Goal: Navigation & Orientation: Find specific page/section

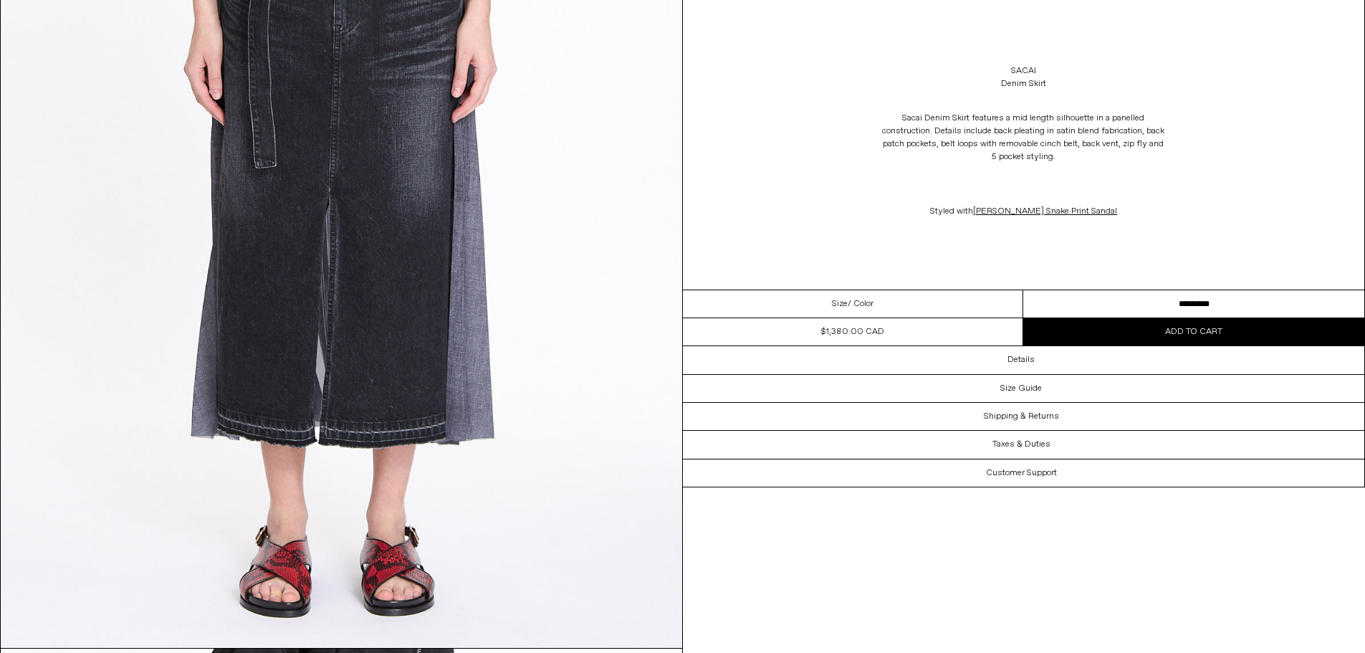
scroll to position [430, 0]
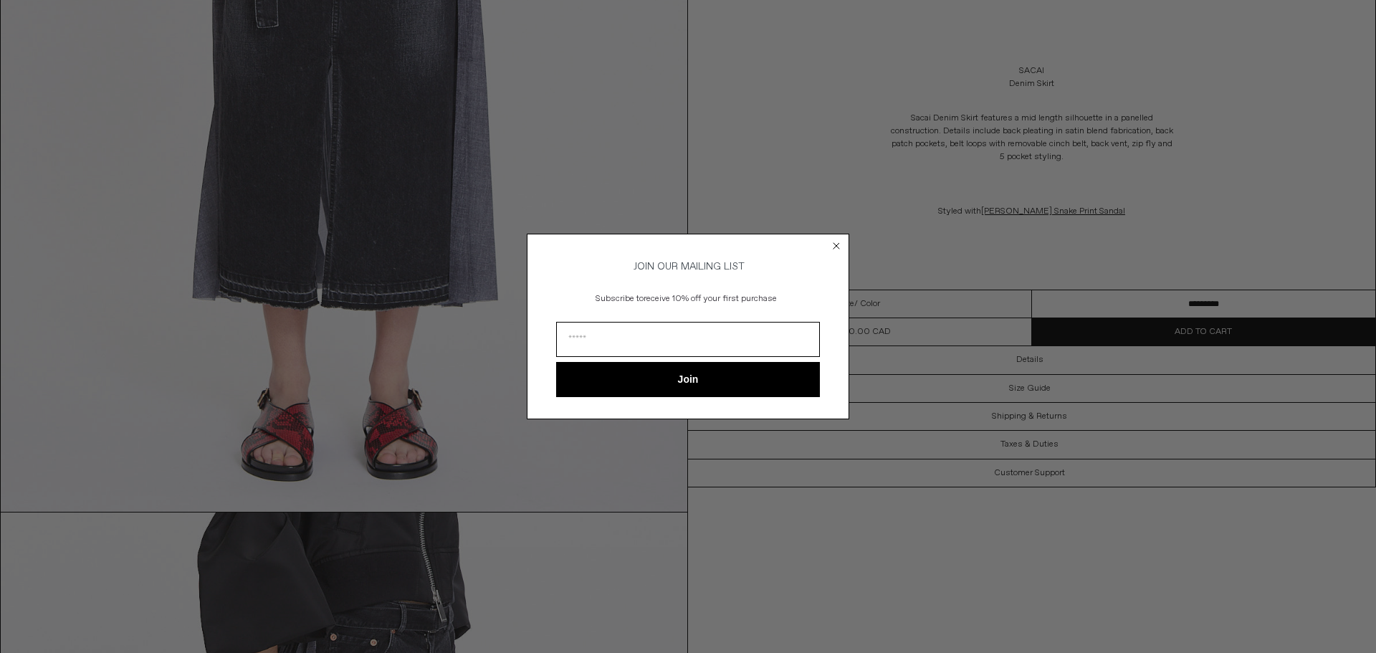
click at [834, 243] on icon "Close dialog" at bounding box center [837, 246] width 6 height 6
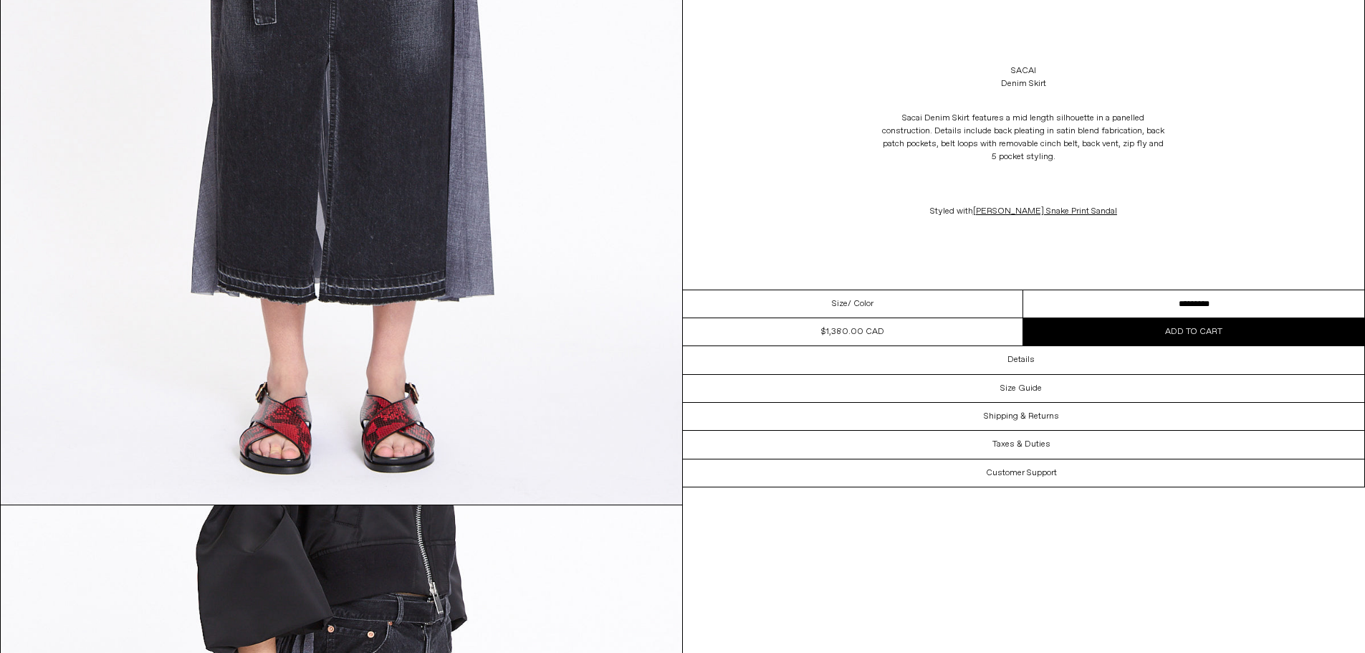
scroll to position [0, 0]
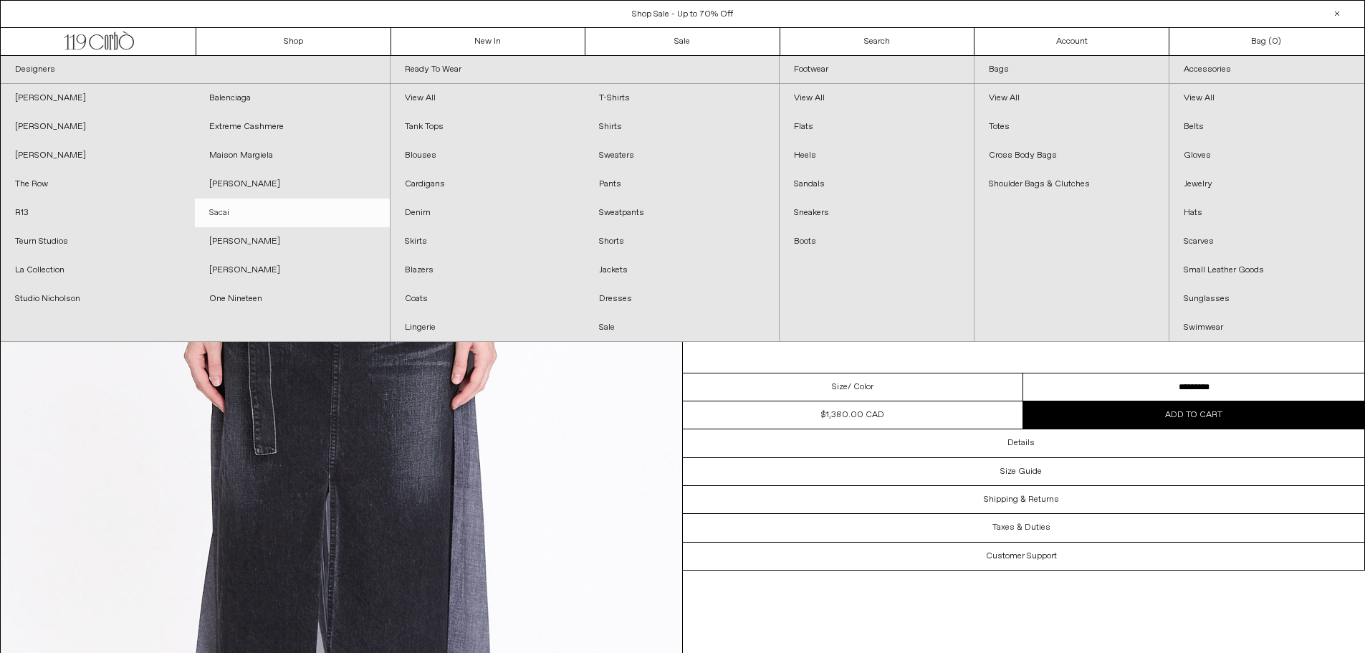
click at [229, 216] on link "Sacai" at bounding box center [292, 213] width 194 height 29
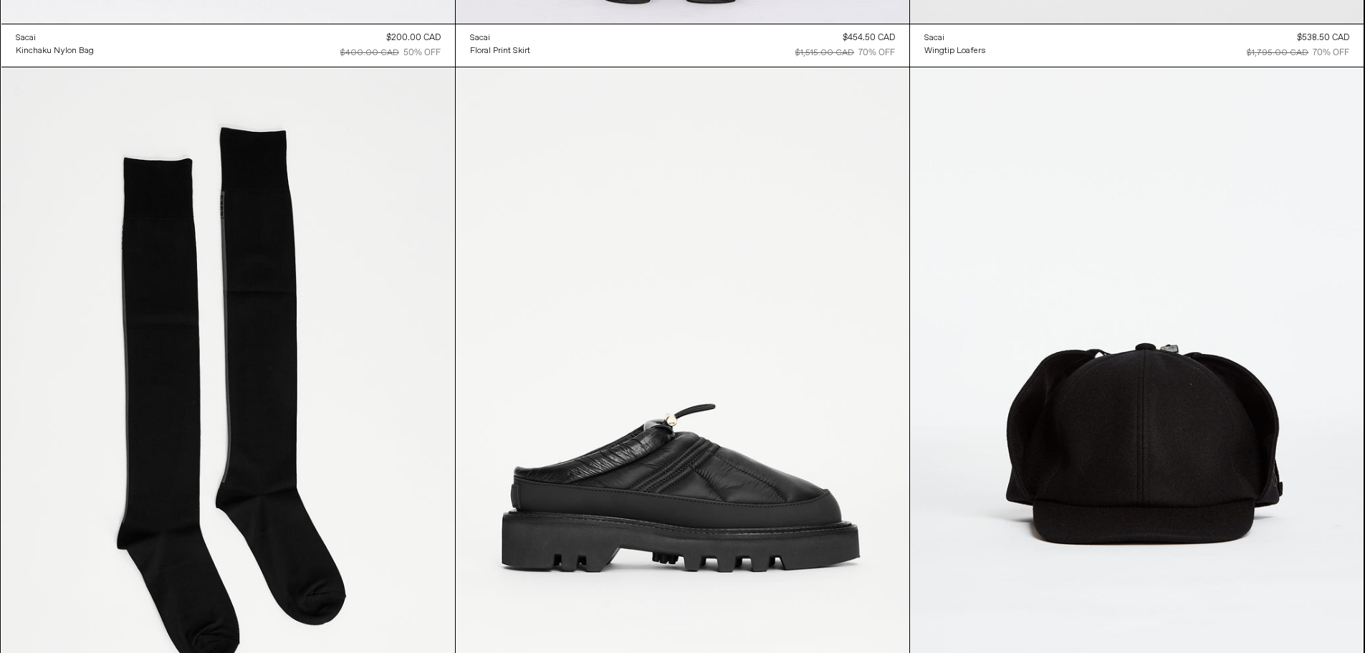
scroll to position [5312, 0]
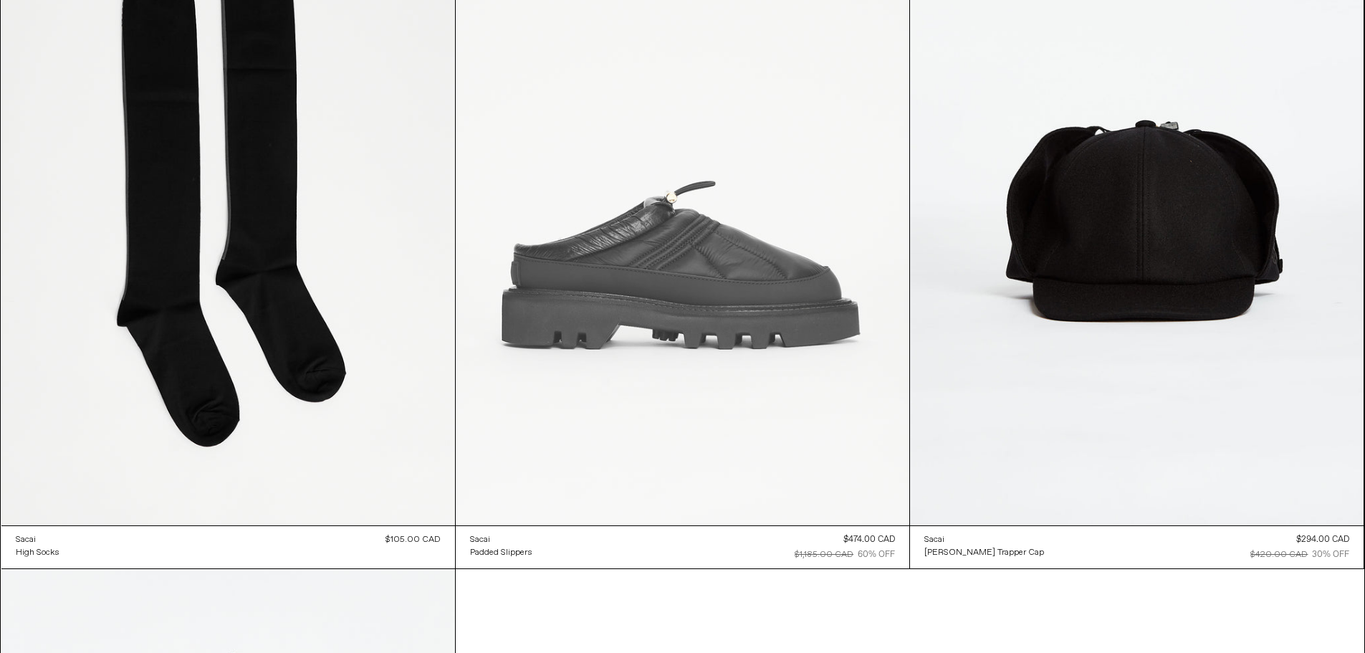
click at [712, 231] on at bounding box center [683, 184] width 454 height 681
